Goal: Task Accomplishment & Management: Manage account settings

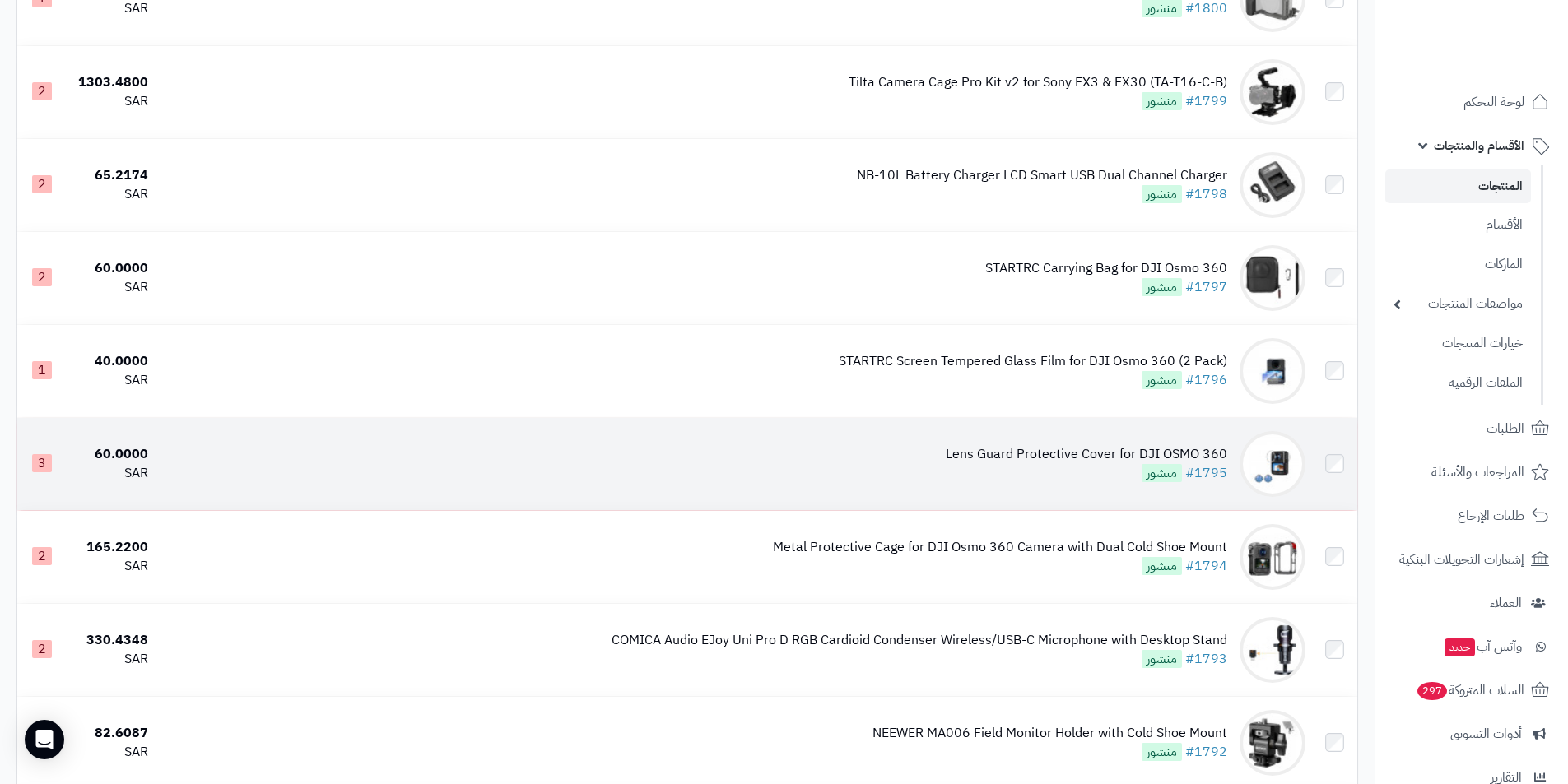
scroll to position [329, 0]
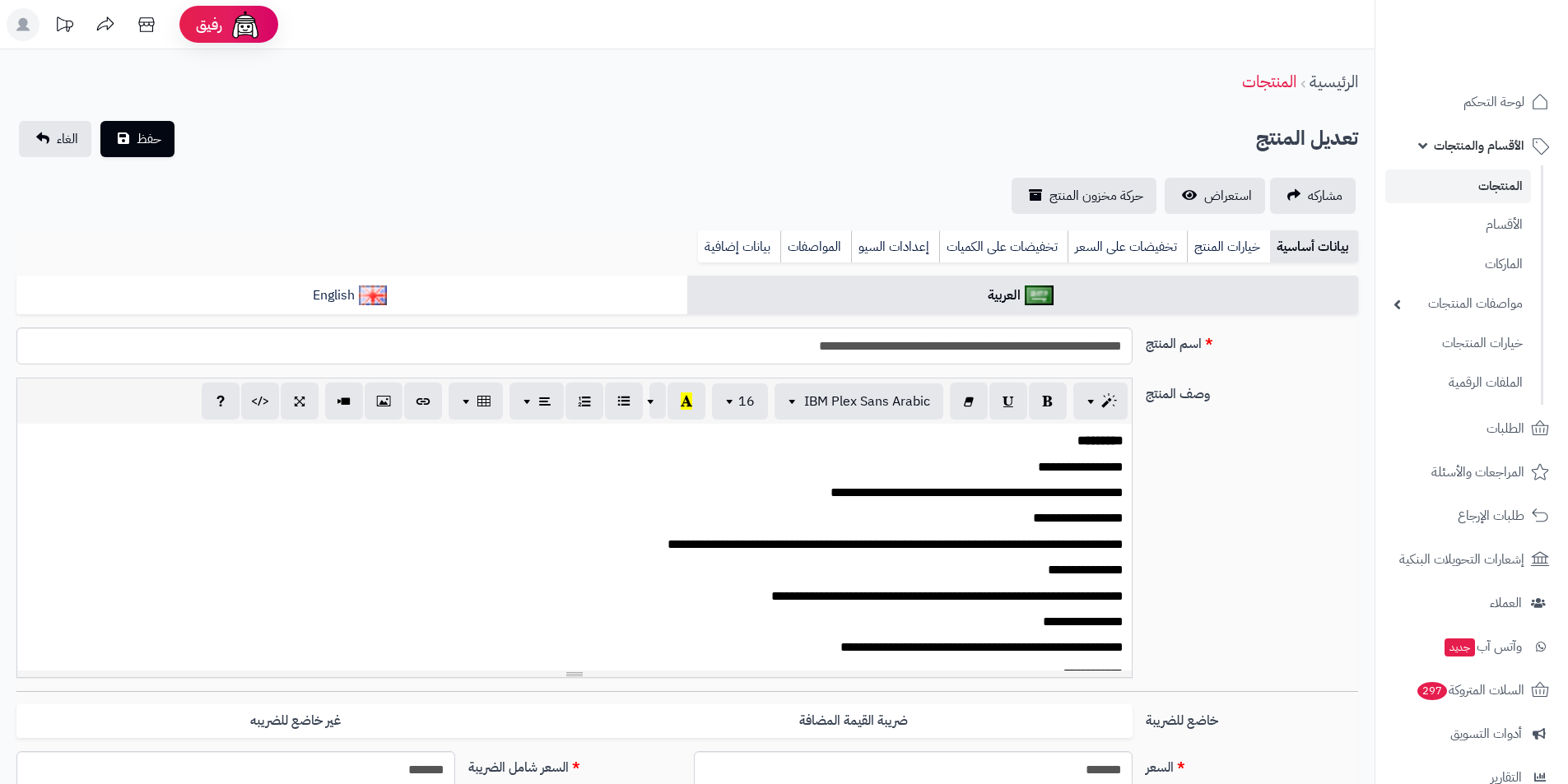
scroll to position [124, 0]
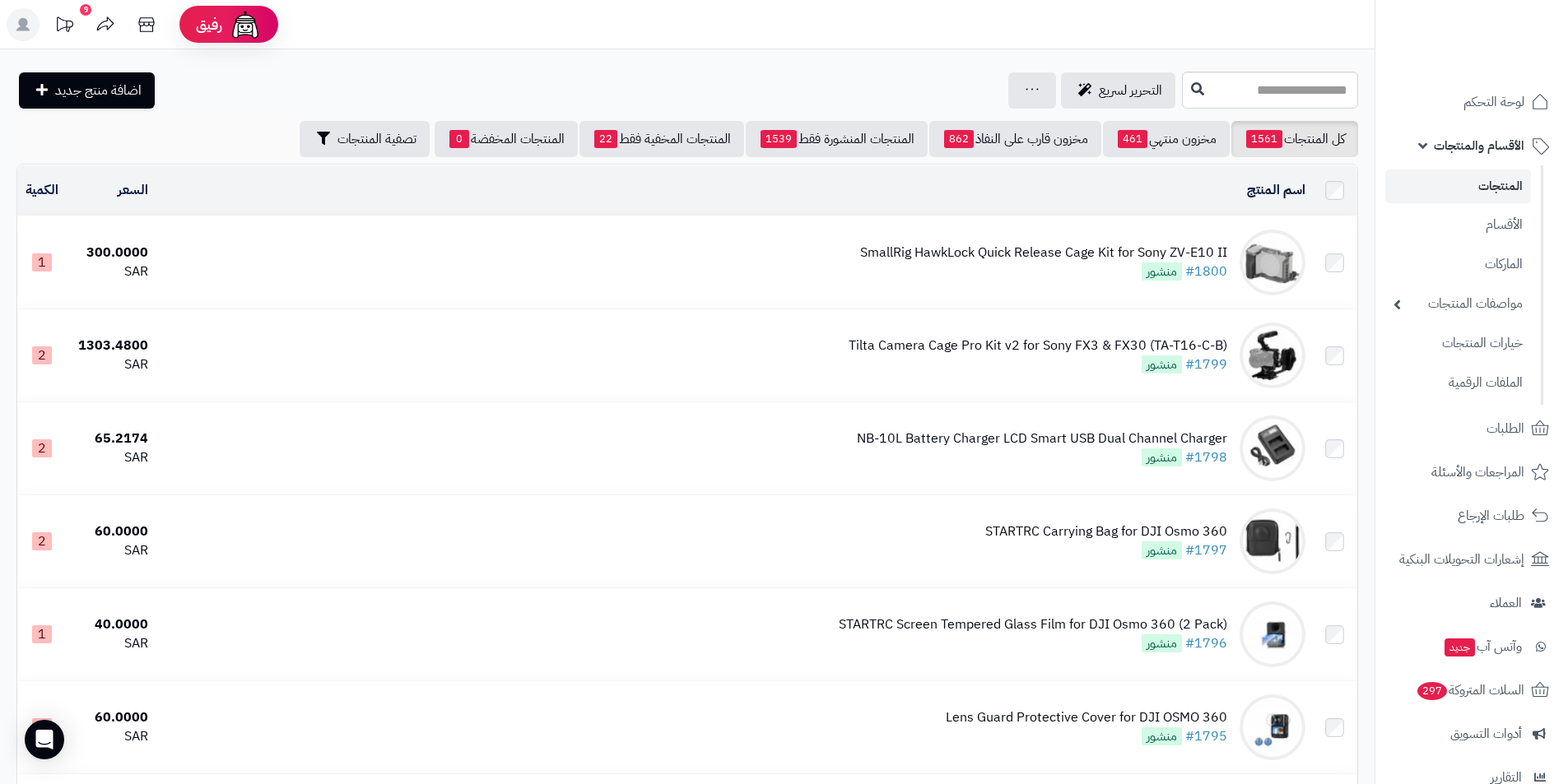
click at [1486, 150] on span "الأقسام والمنتجات" at bounding box center [1479, 145] width 91 height 23
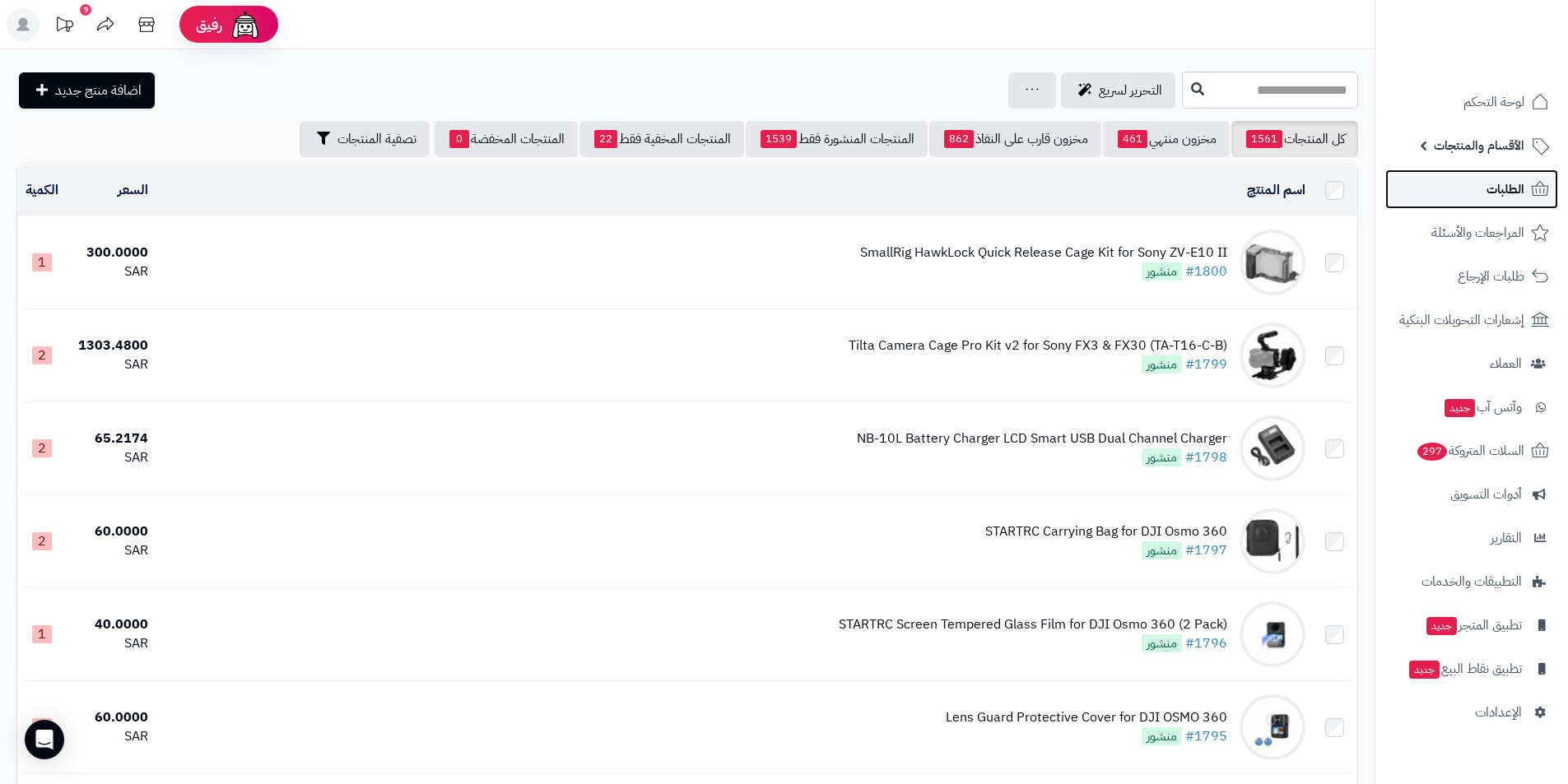
click at [1499, 194] on span "الطلبات" at bounding box center [1505, 188] width 38 height 23
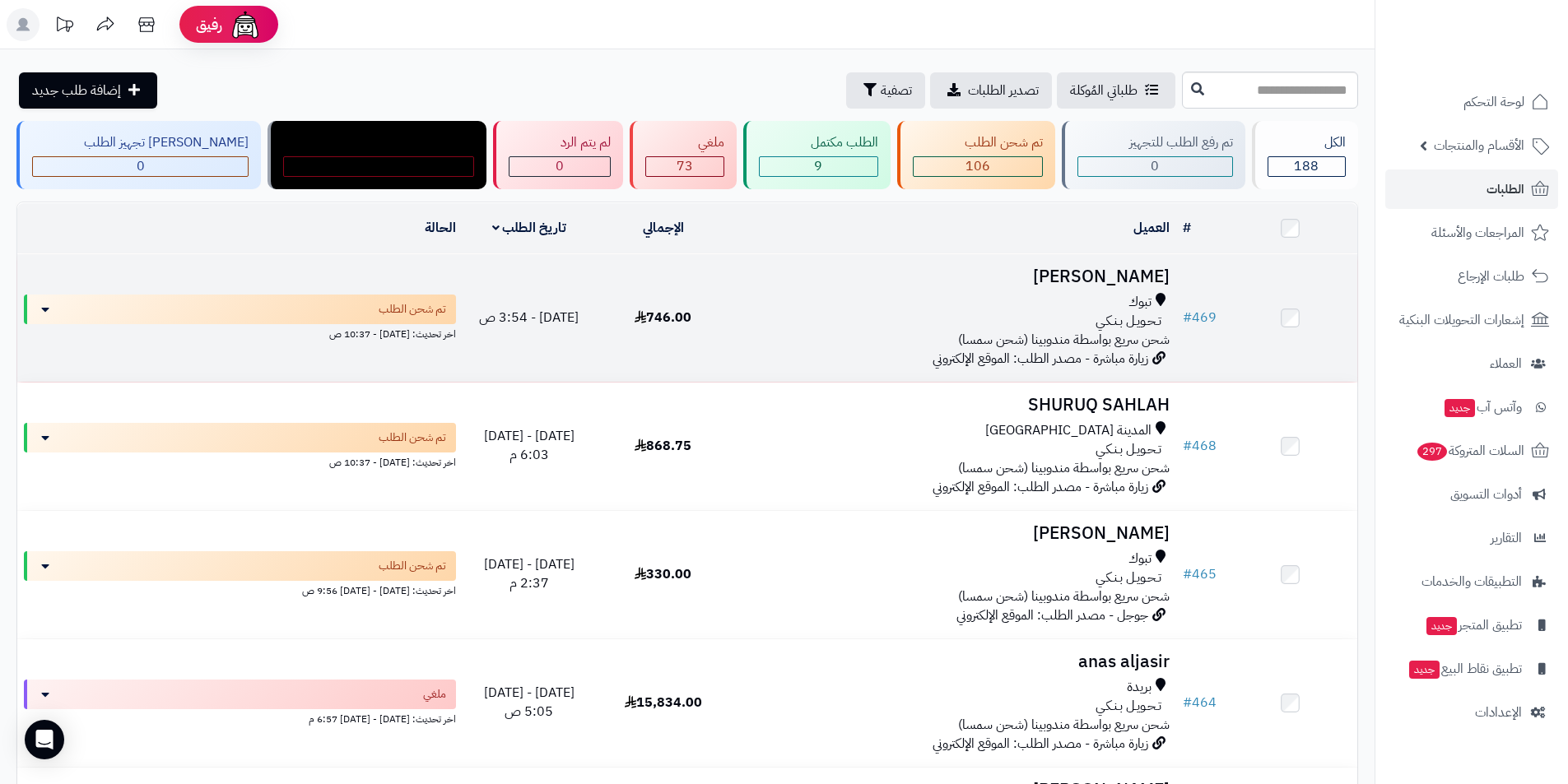
drag, startPoint x: 930, startPoint y: 328, endPoint x: 903, endPoint y: 290, distance: 46.6
click at [930, 327] on div "تبوك تـحـويـل بـنـكـي شحن سريع بواسطة مندوبينا (شحن سمسا)" at bounding box center [953, 320] width 433 height 56
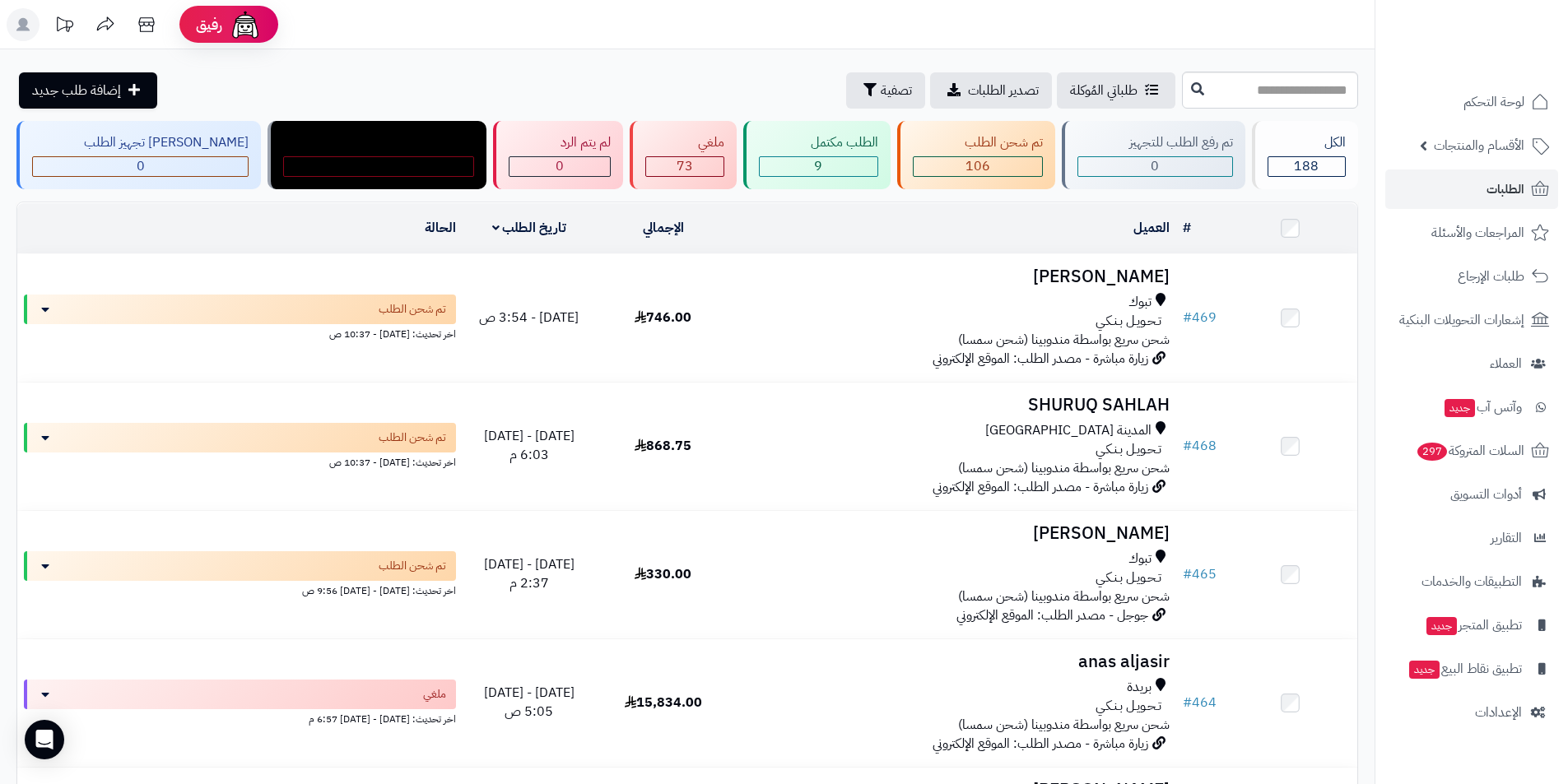
drag, startPoint x: 789, startPoint y: 303, endPoint x: 554, endPoint y: 97, distance: 312.5
click at [786, 302] on div "تبوك" at bounding box center [953, 302] width 433 height 18
